Goal: Feedback & Contribution: Contribute content

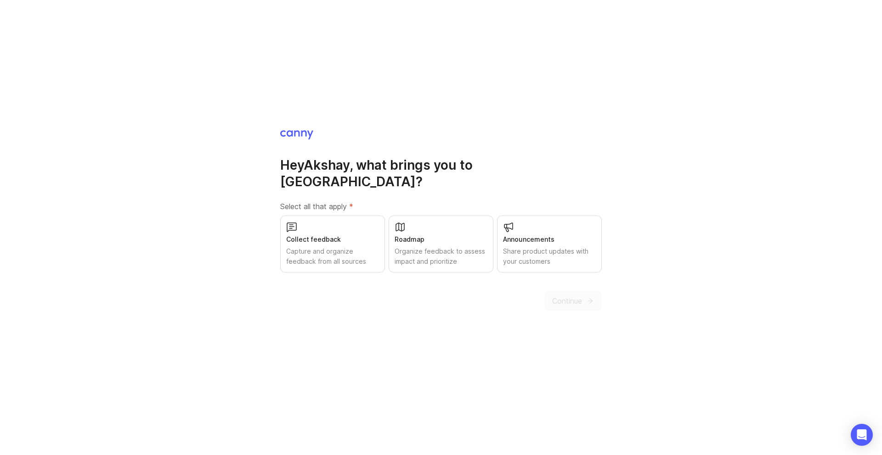
click at [322, 235] on div "Collect feedback" at bounding box center [332, 240] width 93 height 10
click at [438, 247] on div "Organize feedback to assess impact and prioritize" at bounding box center [440, 257] width 93 height 20
click at [525, 247] on div "Share product updates with your customers" at bounding box center [549, 257] width 93 height 20
click at [561, 296] on span "Continue" at bounding box center [567, 301] width 30 height 11
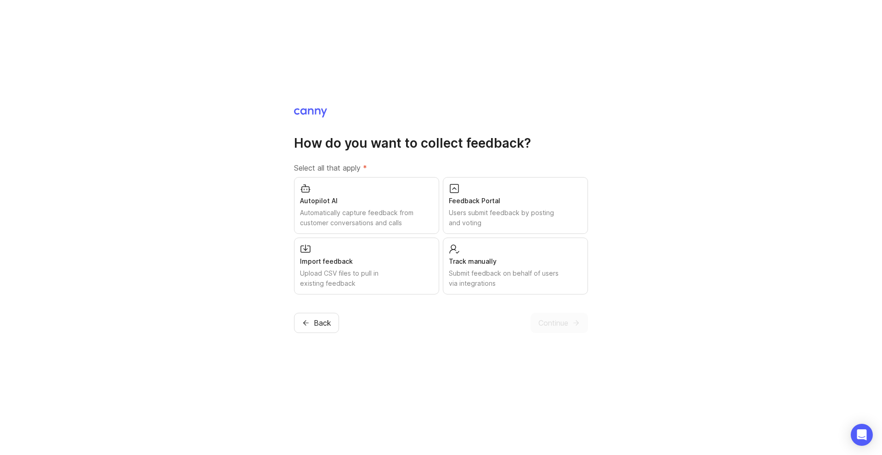
drag, startPoint x: 504, startPoint y: 213, endPoint x: 489, endPoint y: 225, distance: 19.3
click at [504, 213] on div "Users submit feedback by posting and voting" at bounding box center [515, 218] width 133 height 20
click at [500, 283] on div "Submit feedback on behalf of users via integrations" at bounding box center [515, 279] width 133 height 20
click at [506, 271] on div "Submit feedback on behalf of users via integrations" at bounding box center [515, 279] width 133 height 20
click at [561, 326] on span "Continue" at bounding box center [553, 323] width 30 height 11
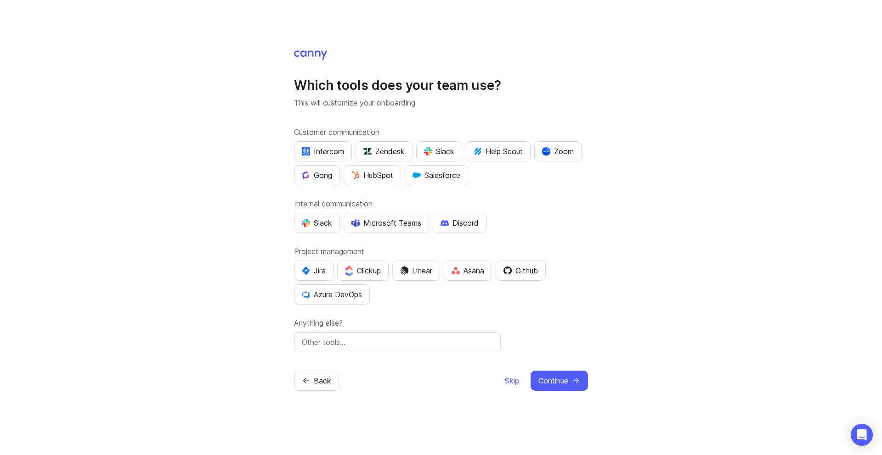
click at [515, 383] on span "Skip" at bounding box center [512, 381] width 14 height 11
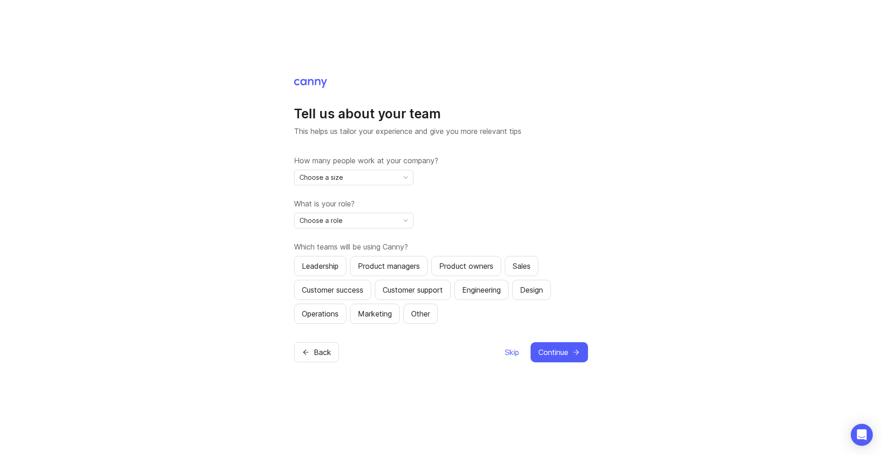
click at [507, 351] on span "Skip" at bounding box center [512, 352] width 14 height 11
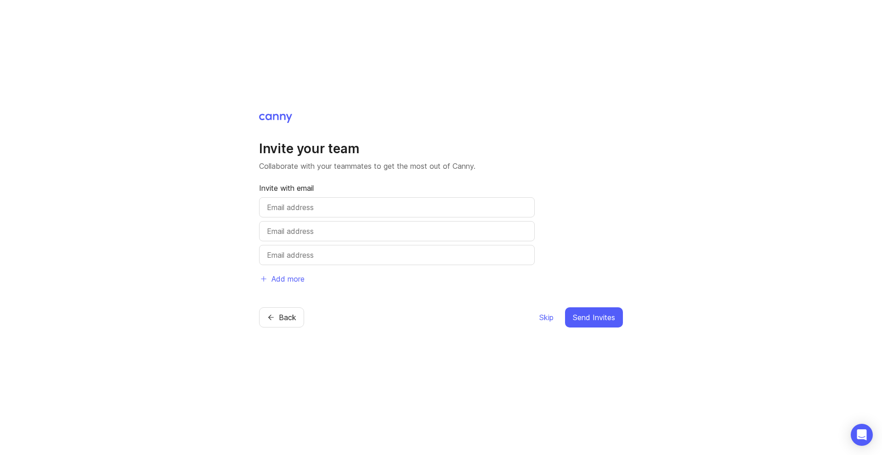
click at [544, 317] on span "Skip" at bounding box center [546, 317] width 14 height 11
click at [545, 320] on span "Skip" at bounding box center [546, 317] width 14 height 11
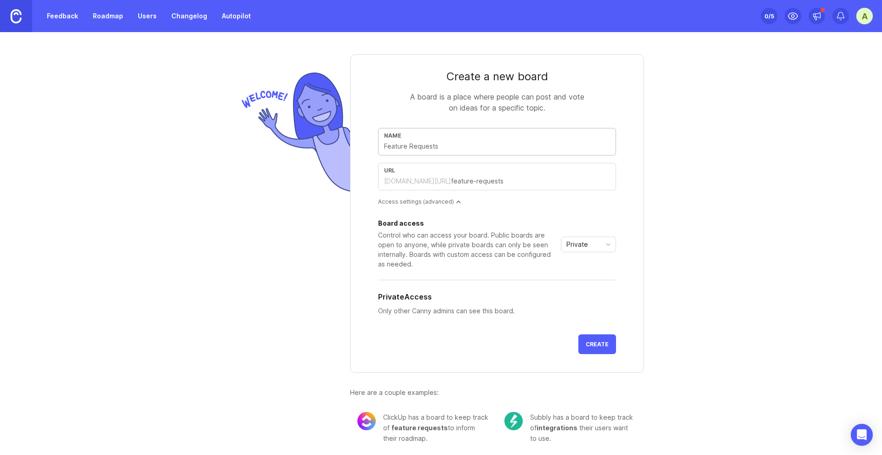
type input "F"
type input "f"
type input "Fe"
type input "fe"
type input "Fea"
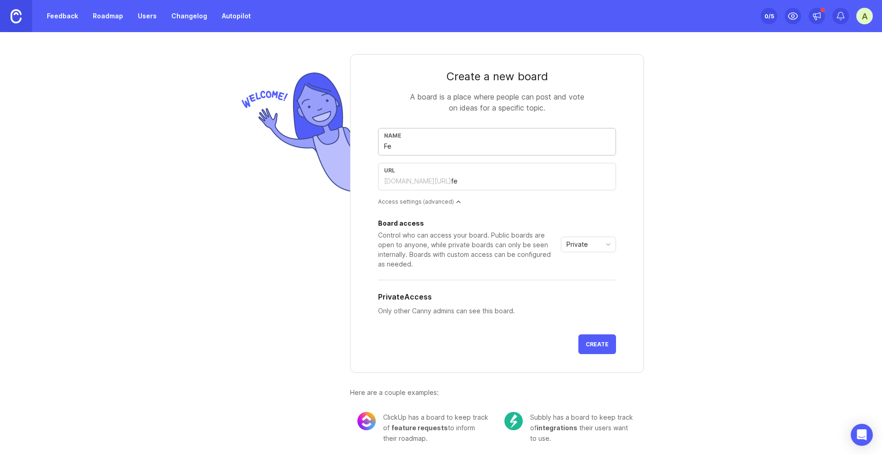
type input "fea"
type input "Feat"
type input "feat"
type input "Featu"
type input "featu"
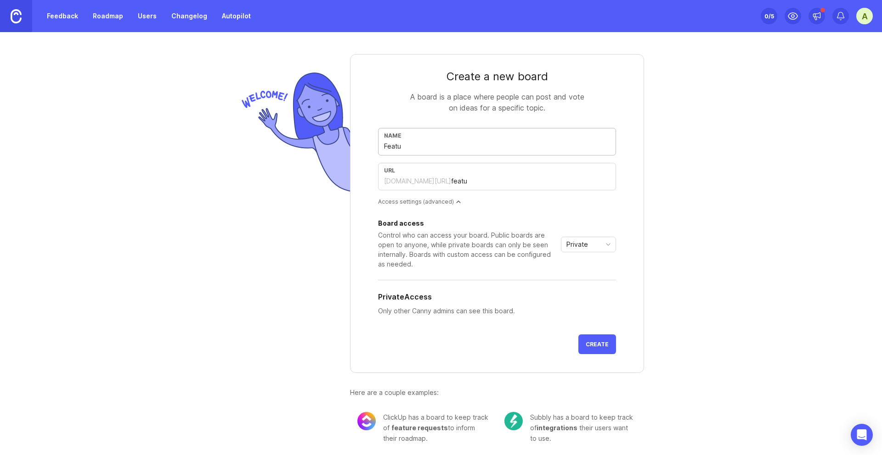
type input "Featur"
type input "featur"
type input "Feature"
type input "feature"
type input "Feature R"
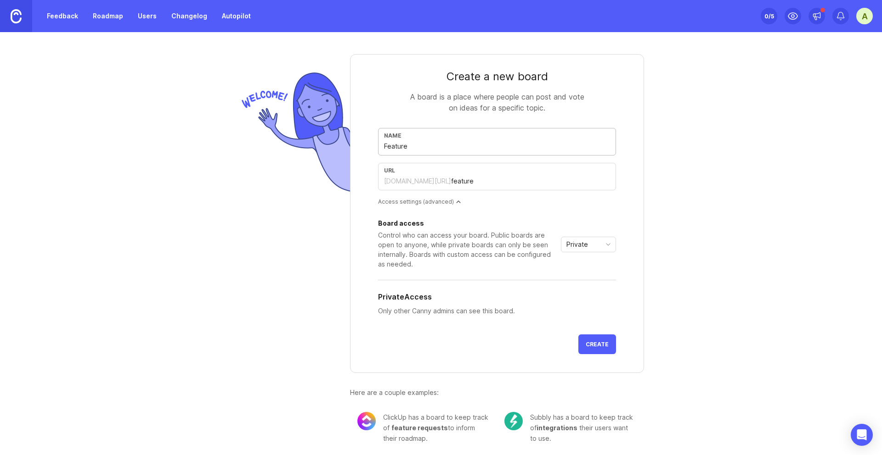
type input "feature-r"
type input "Feature Rew"
type input "feature-rew"
type input "Feature Rewq"
type input "feature-rewq"
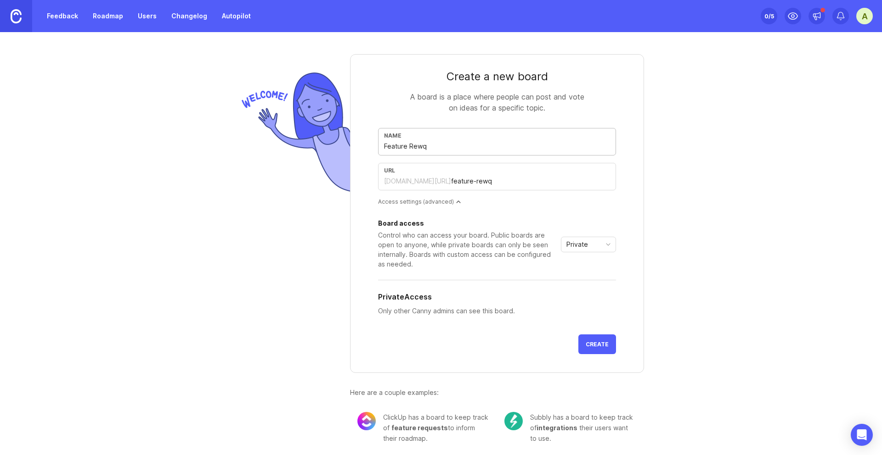
type input "Feature Rew"
type input "feature-rew"
type input "Feature Re"
type input "feature-re"
type input "Feature Req"
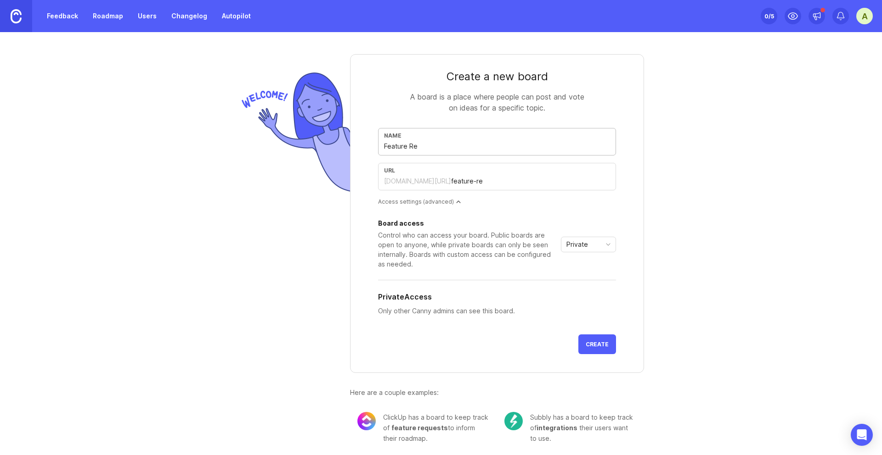
type input "feature-req"
type input "Feature Requ"
type input "feature-requ"
type input "Feature Reque"
type input "feature-reque"
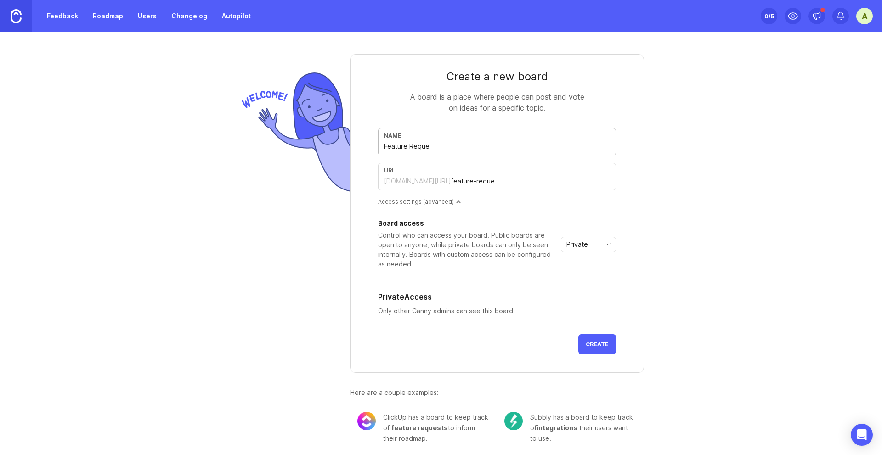
type input "Feature Reques"
type input "feature-reques"
type input "Feature Request"
type input "feature-request"
type input "Feature Requests"
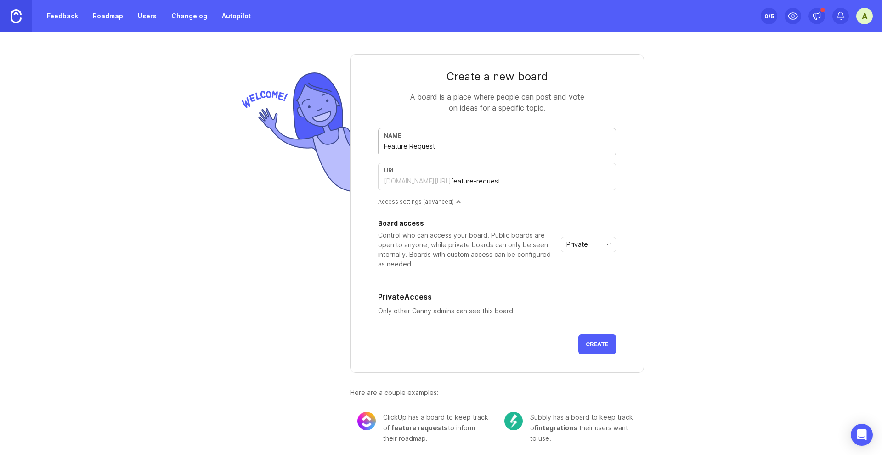
type input "feature-requests"
type input "Feature Requests"
click at [598, 251] on div "Private" at bounding box center [580, 244] width 39 height 15
click at [595, 277] on li "Public" at bounding box center [588, 277] width 54 height 15
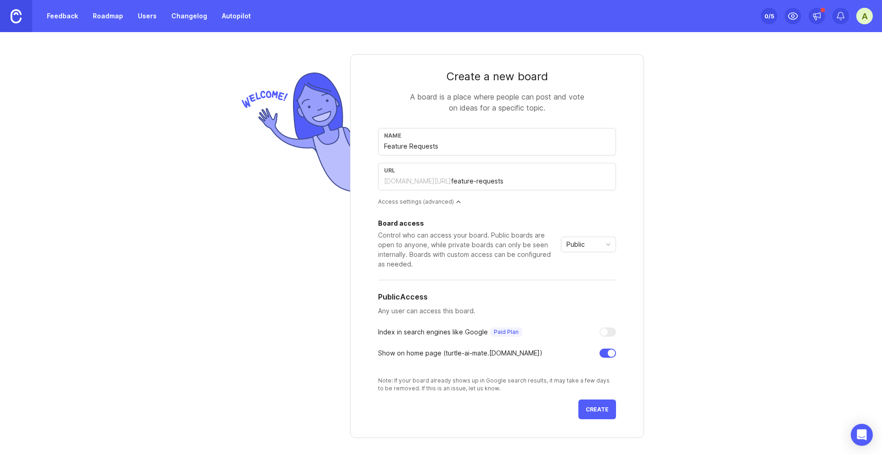
scroll to position [68, 0]
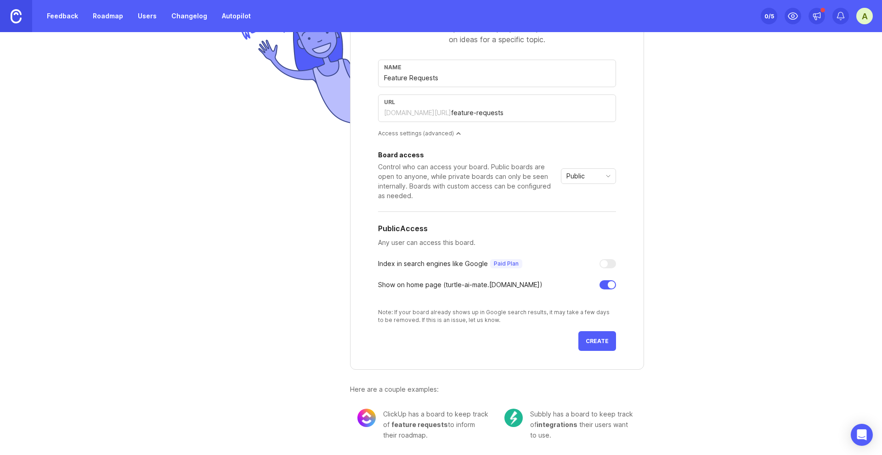
click at [598, 338] on span "Create" at bounding box center [596, 341] width 23 height 7
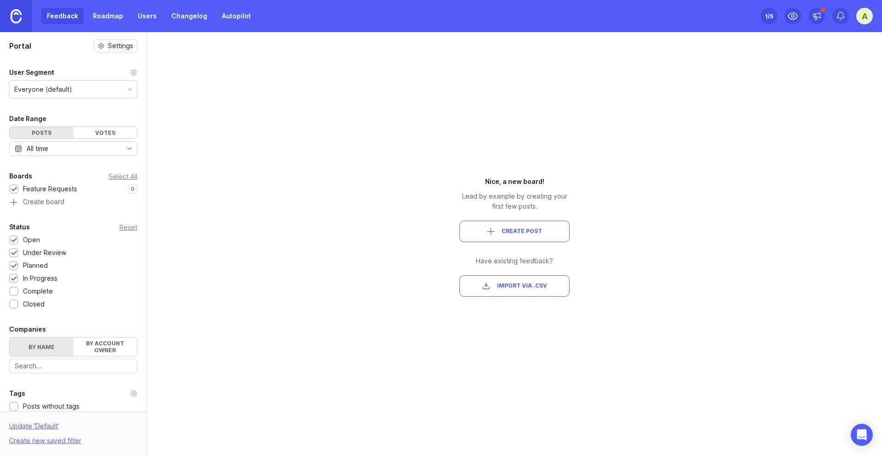
click at [500, 239] on button "Create Post" at bounding box center [514, 232] width 110 height 22
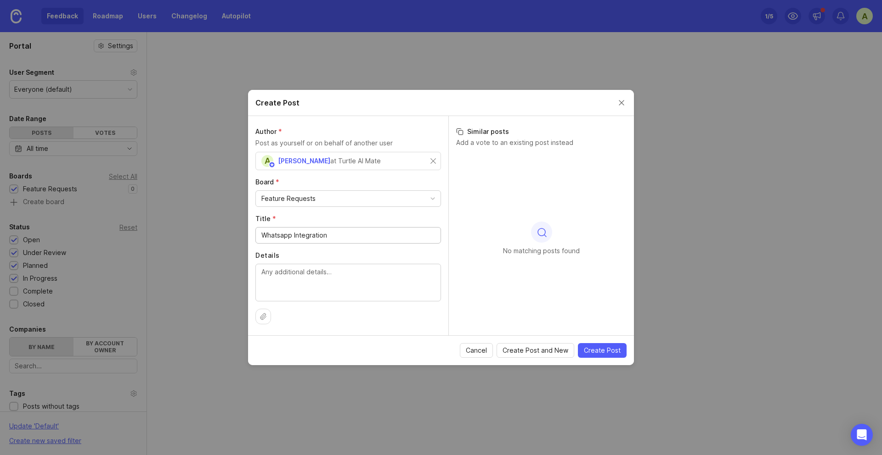
type input "Whatsapp Integration"
click at [615, 349] on span "Create Post" at bounding box center [602, 350] width 37 height 9
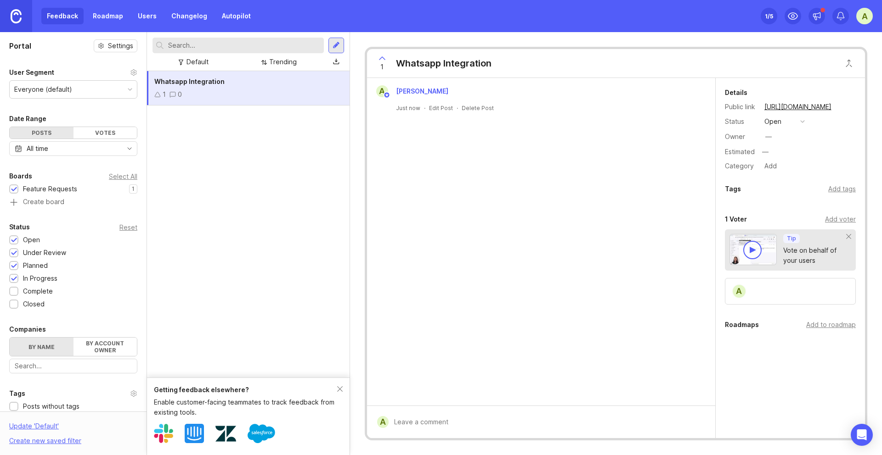
click at [116, 17] on link "Roadmap" at bounding box center [107, 16] width 41 height 17
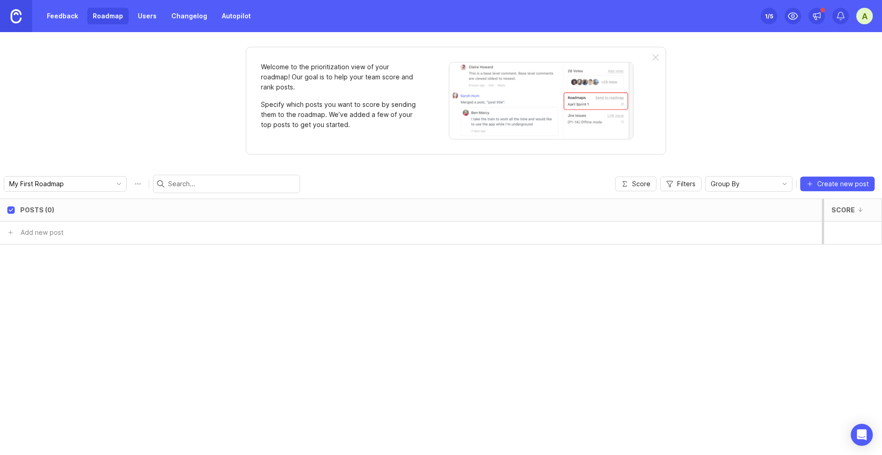
click at [73, 16] on link "Feedback" at bounding box center [62, 16] width 42 height 17
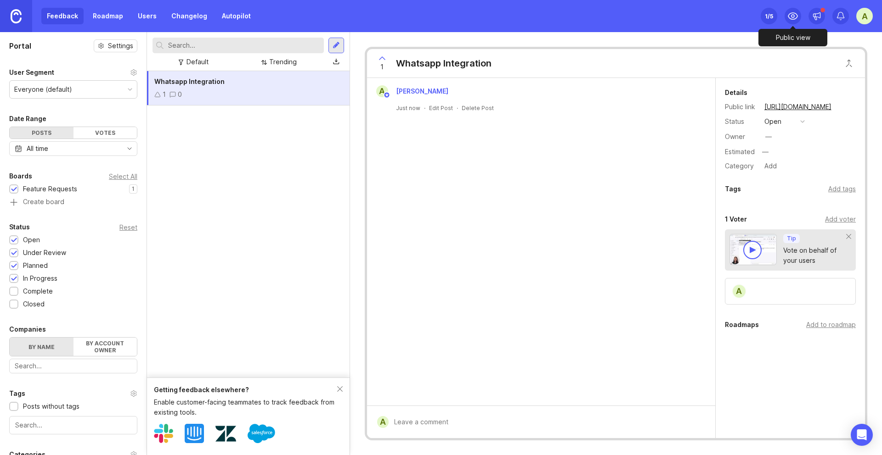
click at [795, 17] on icon at bounding box center [792, 16] width 11 height 11
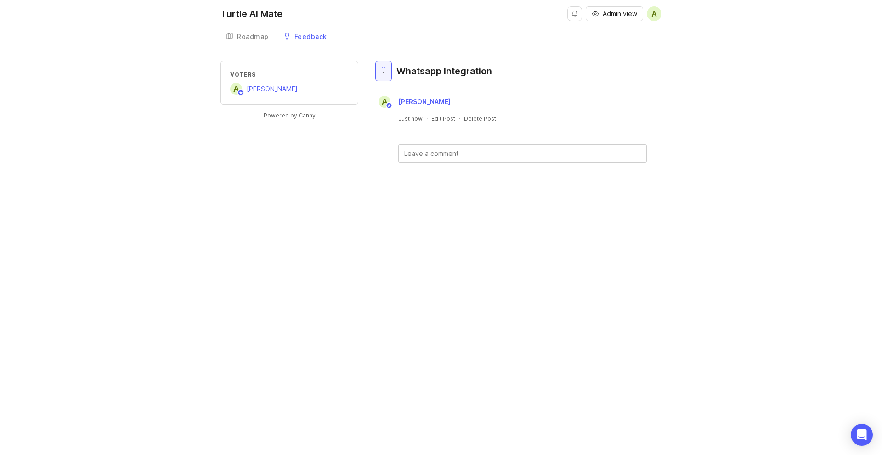
click at [244, 37] on div "Roadmap" at bounding box center [253, 37] width 32 height 6
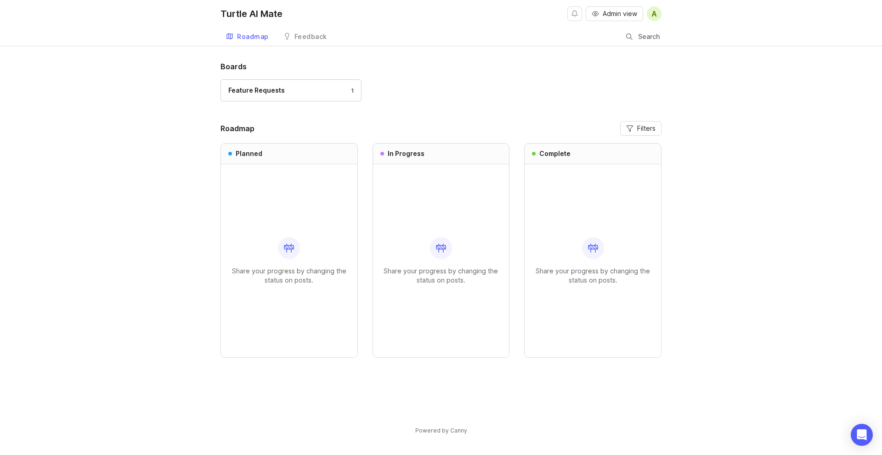
click at [308, 36] on div "Feedback" at bounding box center [310, 37] width 33 height 6
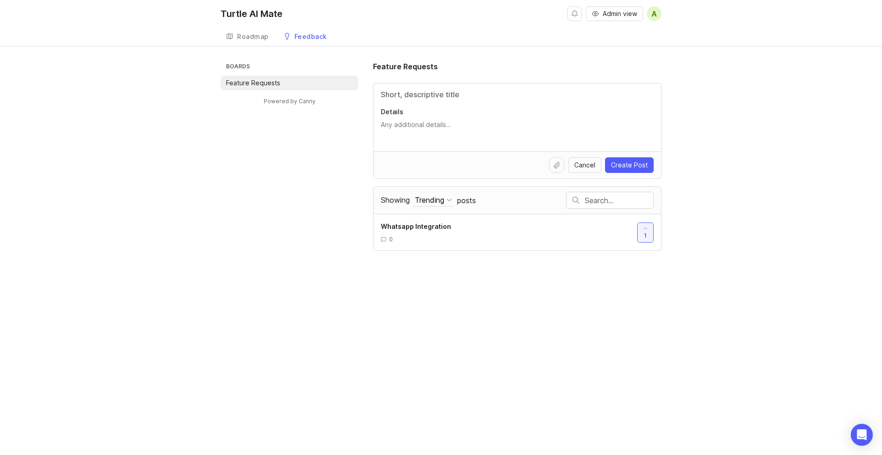
click at [339, 153] on div "Boards Feature Requests Powered by Canny Feature Requests Details Cancel Create…" at bounding box center [440, 156] width 441 height 190
click at [594, 157] on button "Cancel" at bounding box center [584, 165] width 33 height 16
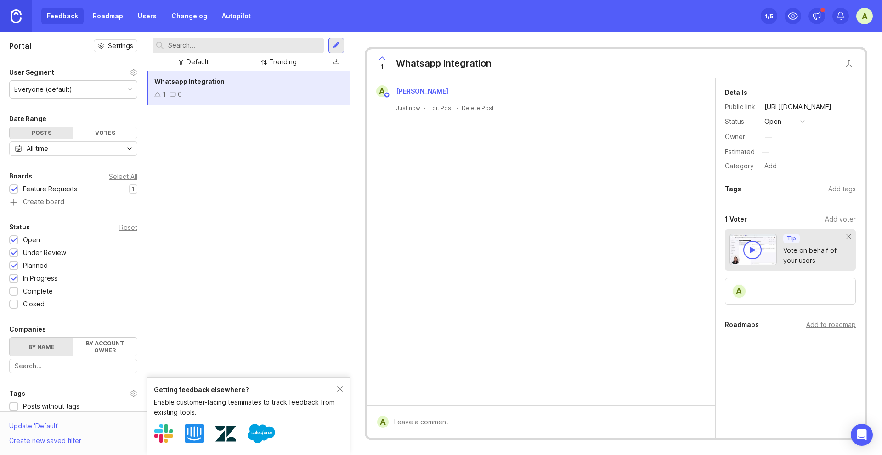
click at [123, 16] on link "Roadmap" at bounding box center [107, 16] width 41 height 17
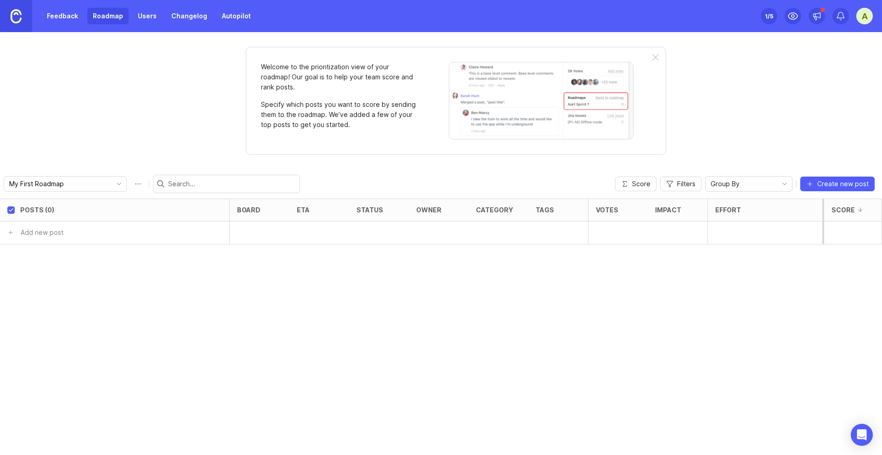
click at [68, 14] on link "Feedback" at bounding box center [62, 16] width 42 height 17
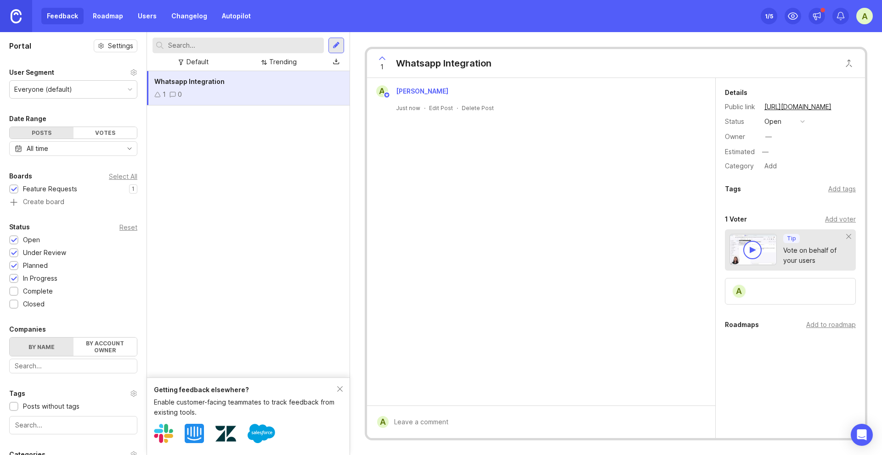
click at [200, 22] on link "Changelog" at bounding box center [189, 16] width 47 height 17
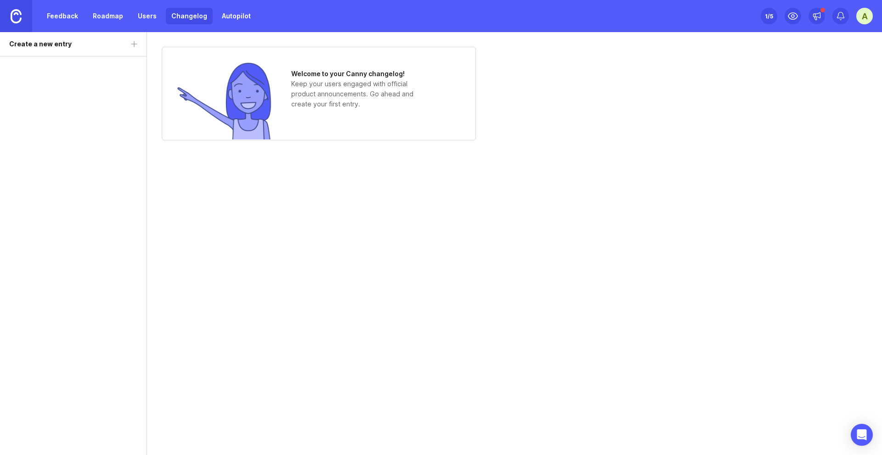
click at [67, 17] on link "Feedback" at bounding box center [62, 16] width 42 height 17
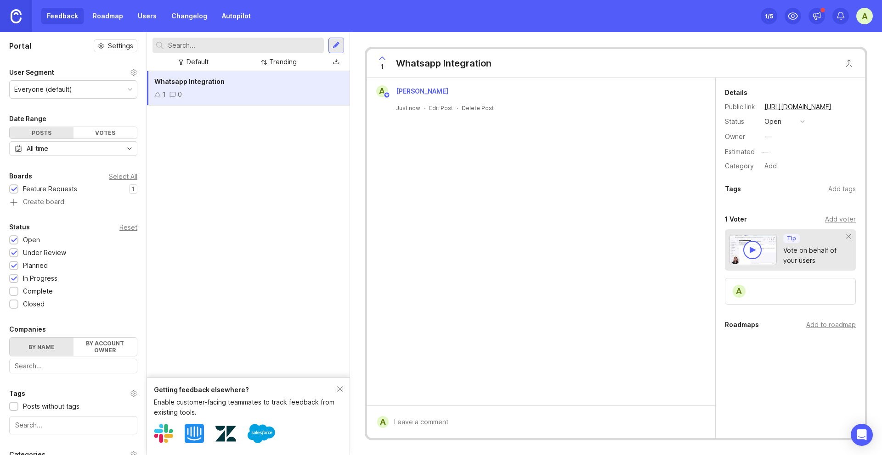
click at [860, 17] on div "A" at bounding box center [864, 16] width 17 height 17
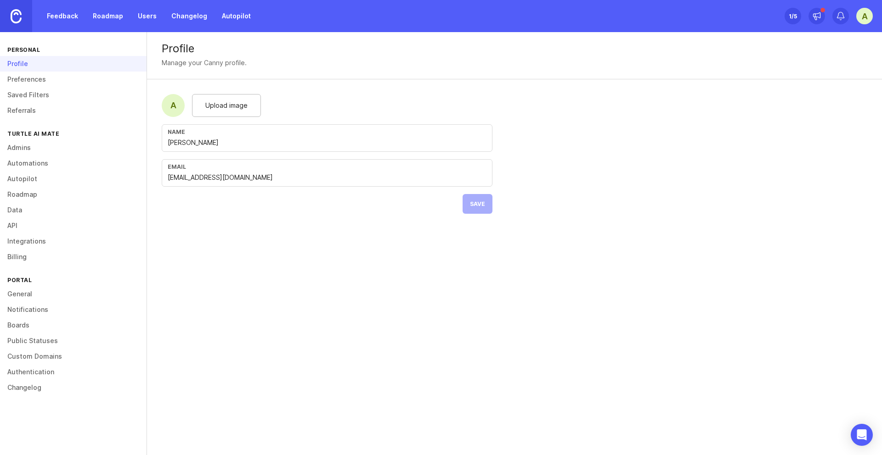
click at [57, 330] on link "Boards" at bounding box center [73, 326] width 146 height 16
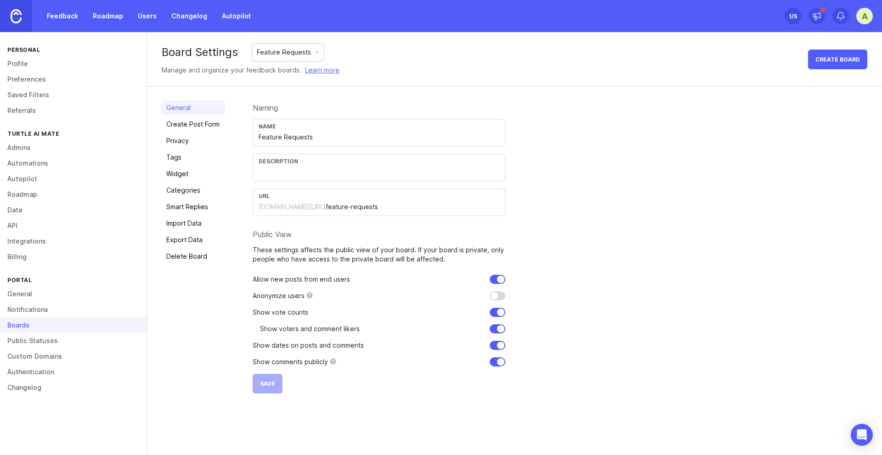
click at [66, 16] on link "Feedback" at bounding box center [62, 16] width 42 height 17
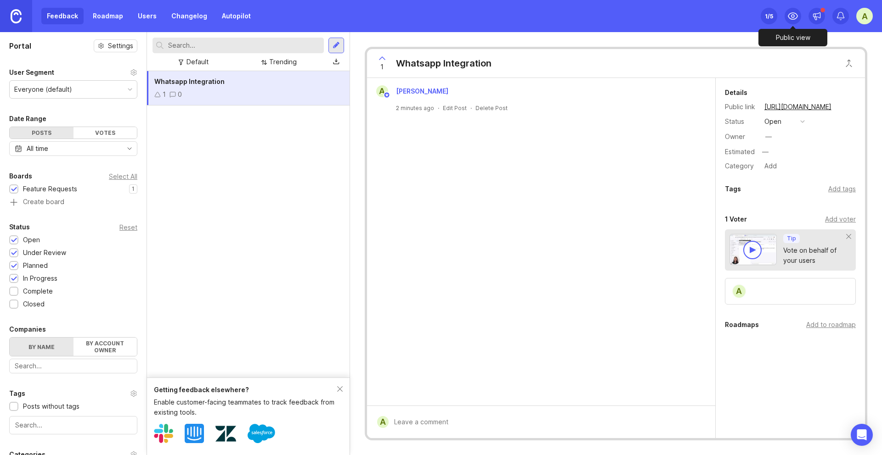
click at [791, 19] on icon at bounding box center [792, 16] width 9 height 6
